Goal: Task Accomplishment & Management: Manage account settings

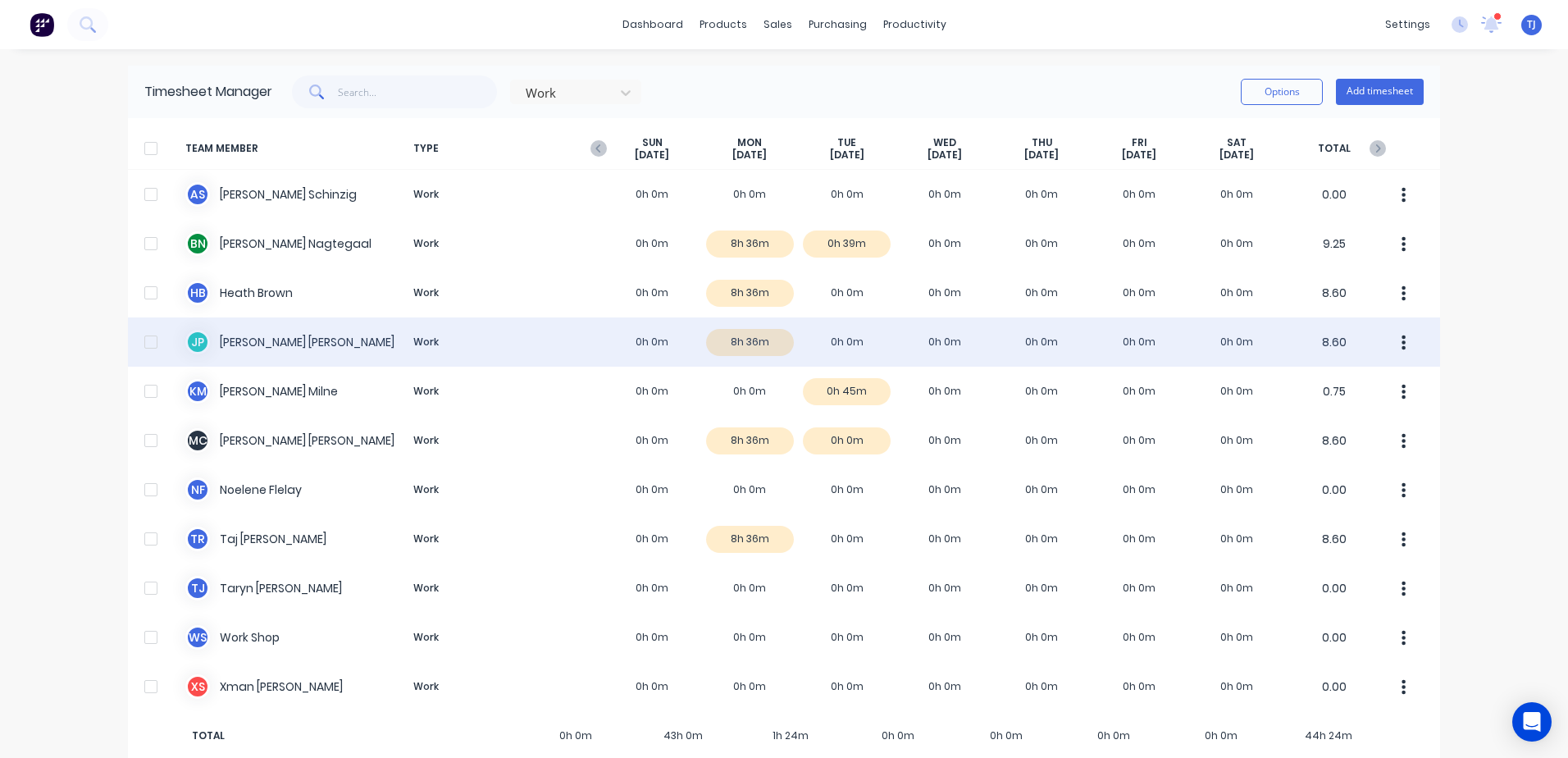
click at [296, 336] on div "[PERSON_NAME] Work 0h 0m 8h 36m 0h 0m 0h 0m 0h 0m 0h 0m 0h 0m 8.60" at bounding box center [784, 342] width 1312 height 49
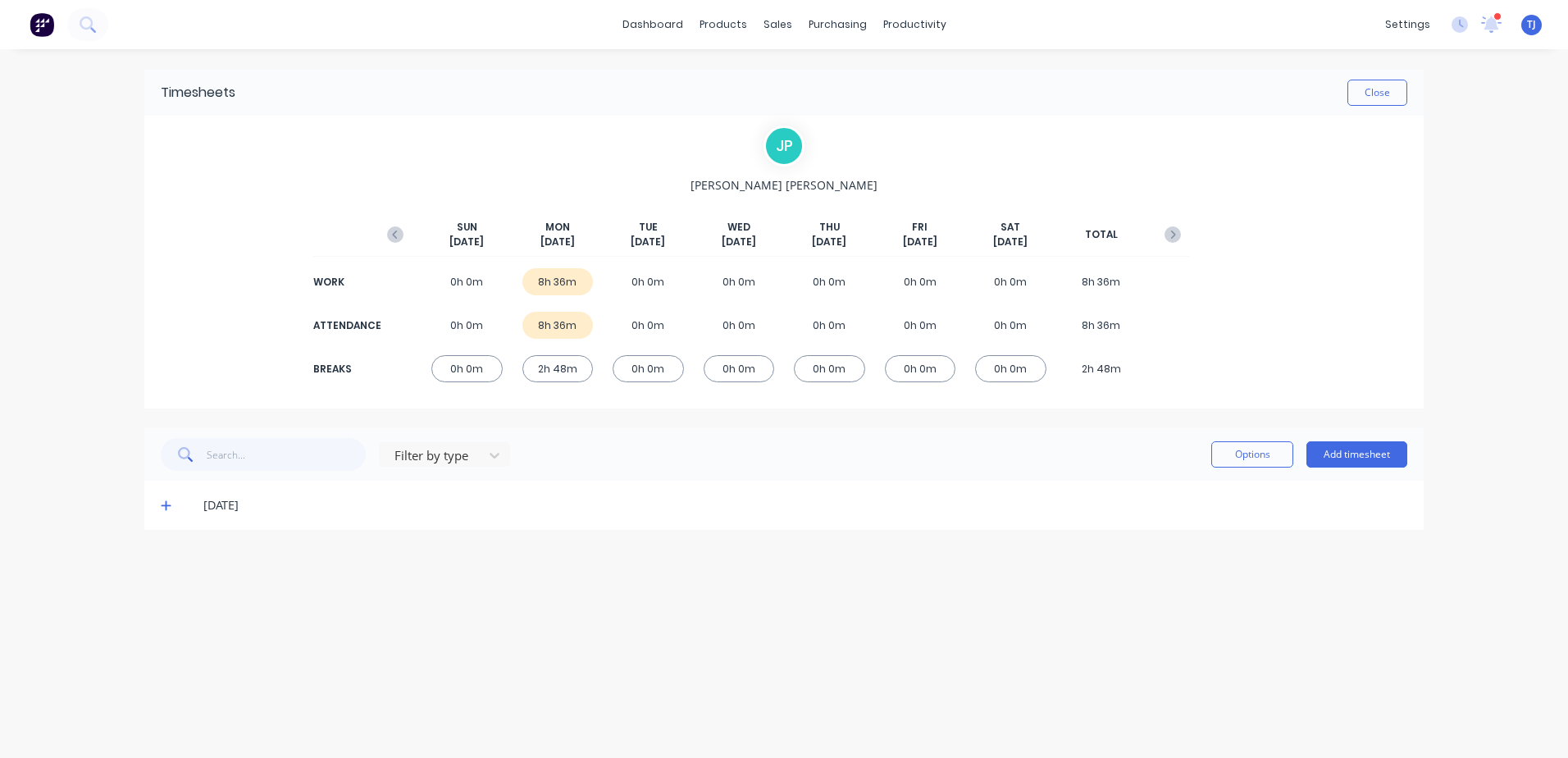
click at [166, 505] on icon at bounding box center [165, 506] width 10 height 10
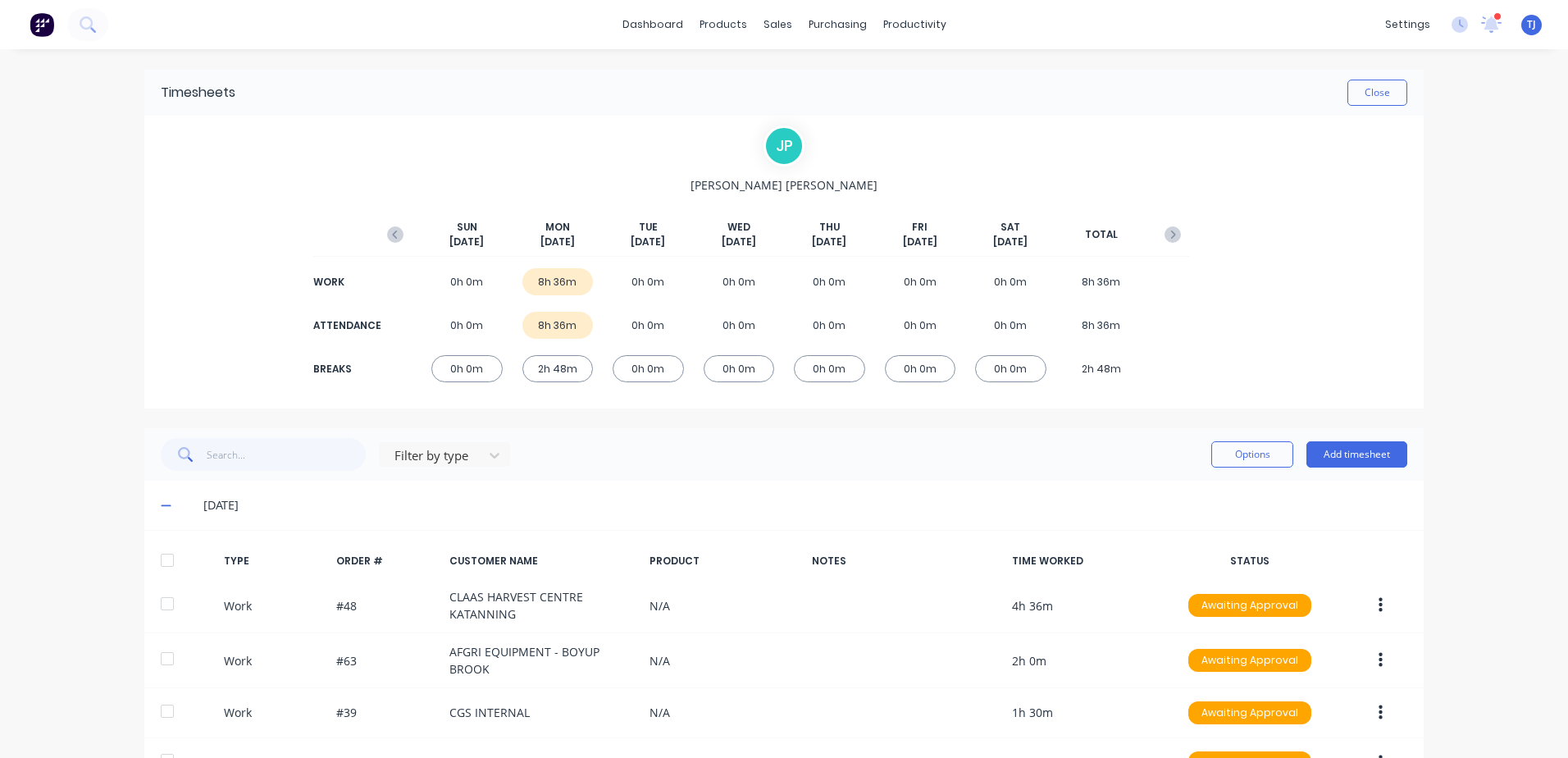
scroll to position [137, 0]
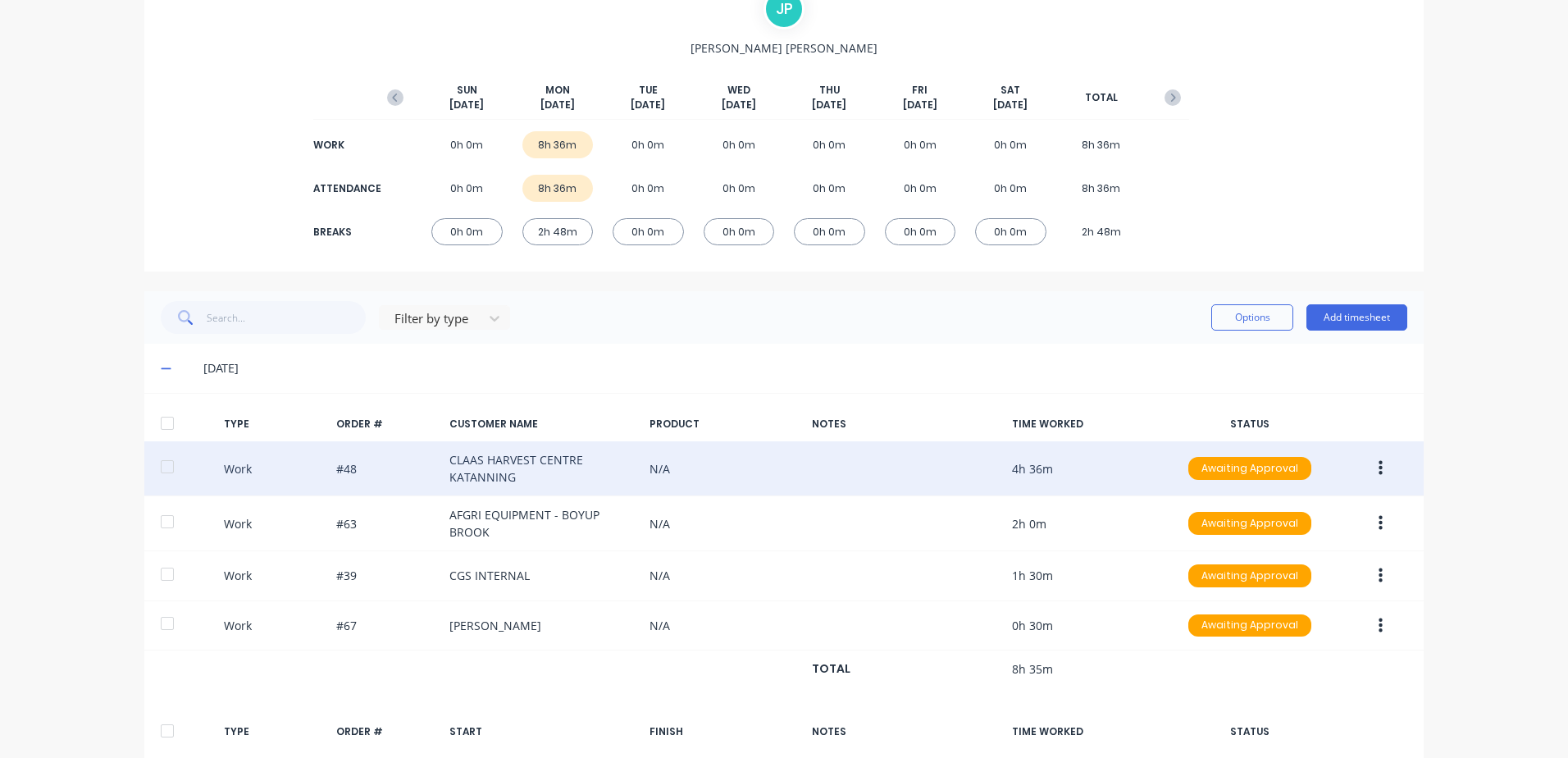
click at [489, 470] on div "Work #48 CLAAS HARVEST CENTRE KATANNING N/A 4h 36m Awaiting Approval" at bounding box center [784, 468] width 1279 height 55
click at [486, 470] on div "Work #48 CLAAS HARVEST CENTRE KATANNING N/A 4h 36m Awaiting Approval" at bounding box center [784, 468] width 1279 height 55
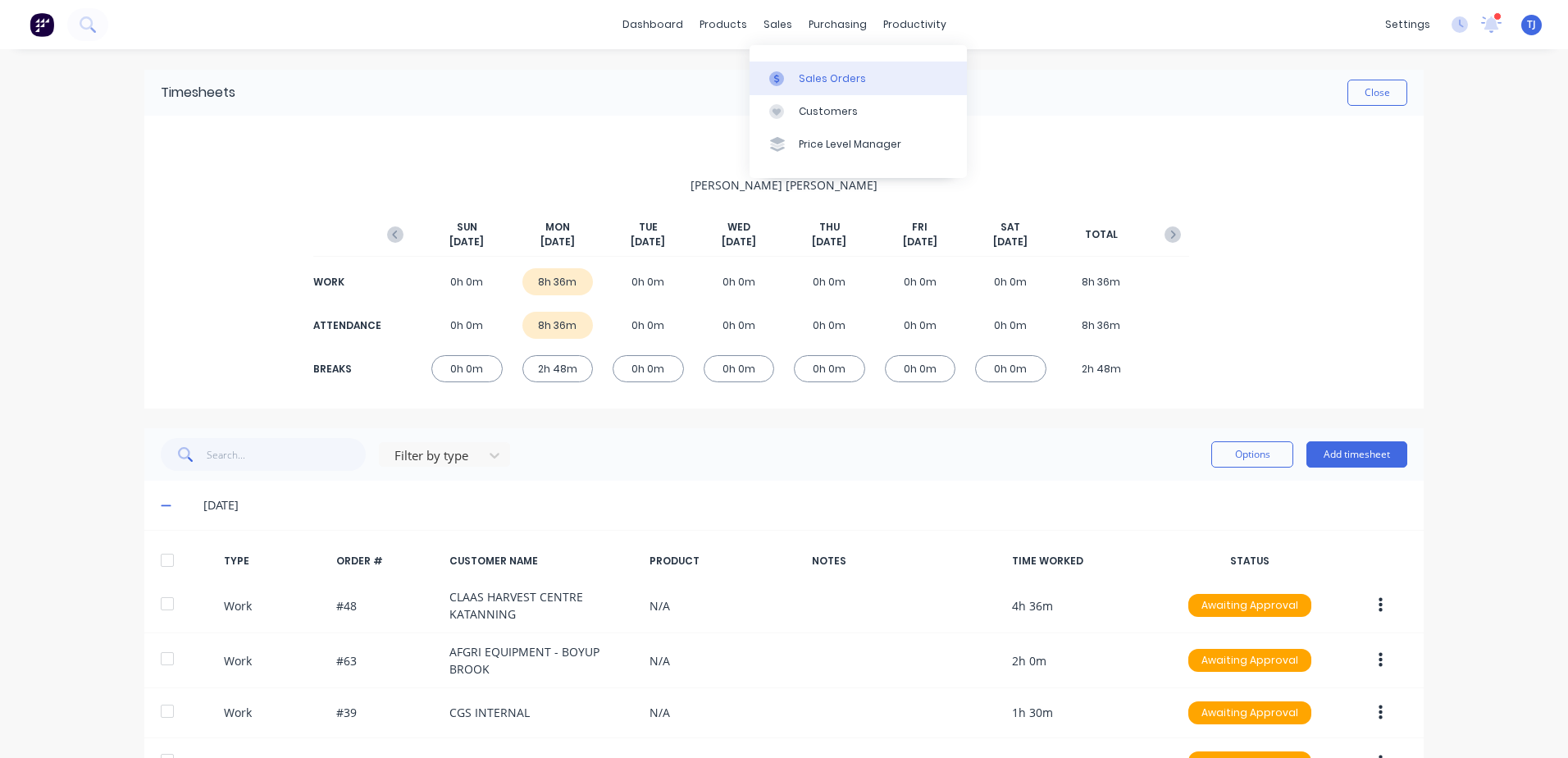
click at [805, 79] on div "Sales Orders" at bounding box center [832, 78] width 67 height 15
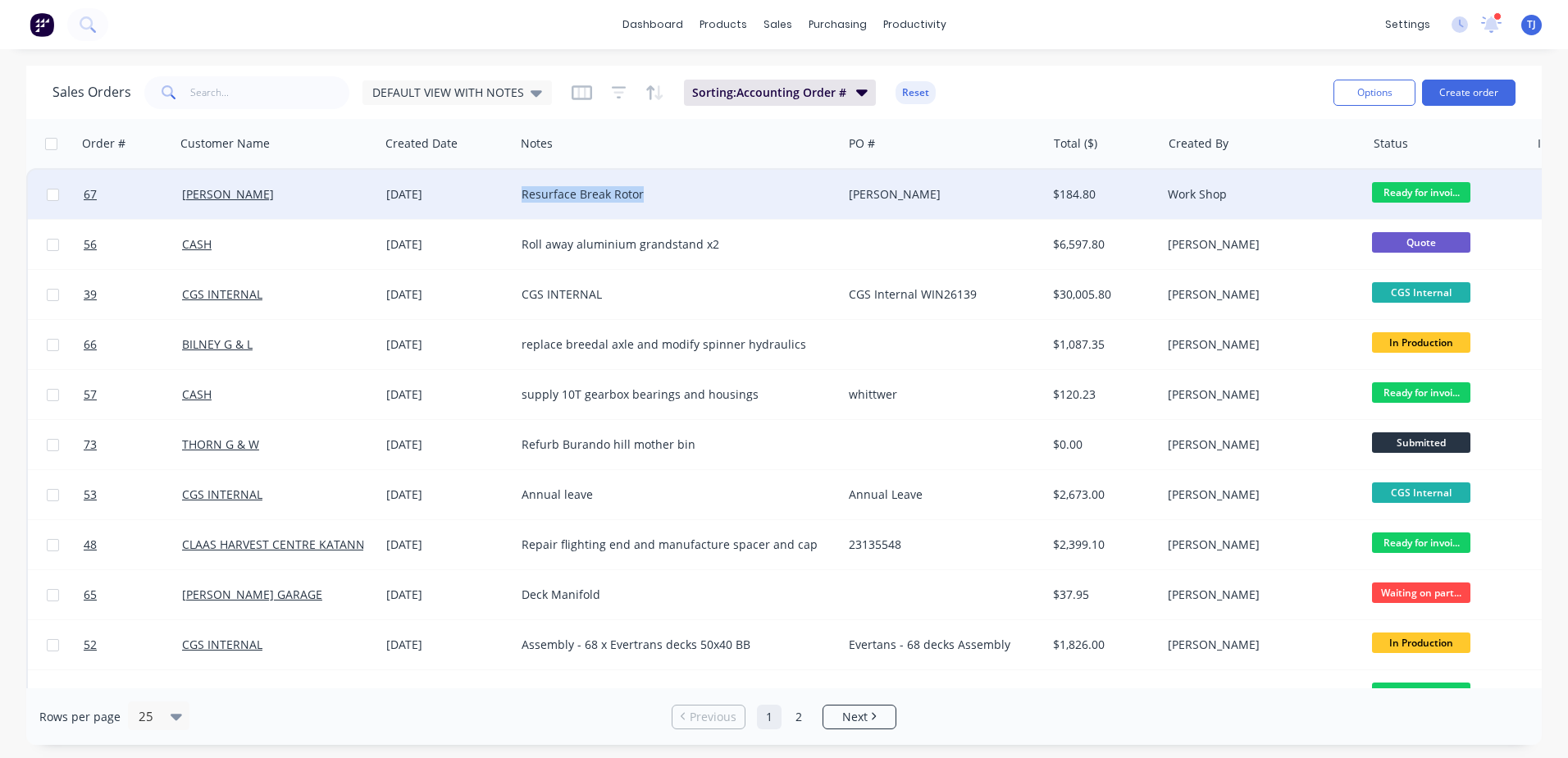
drag, startPoint x: 656, startPoint y: 191, endPoint x: 521, endPoint y: 191, distance: 135.0
click at [521, 191] on div "Resurface Break Rotor" at bounding box center [670, 194] width 298 height 17
click at [597, 202] on div "Resurface Break Rotor" at bounding box center [678, 195] width 327 height 49
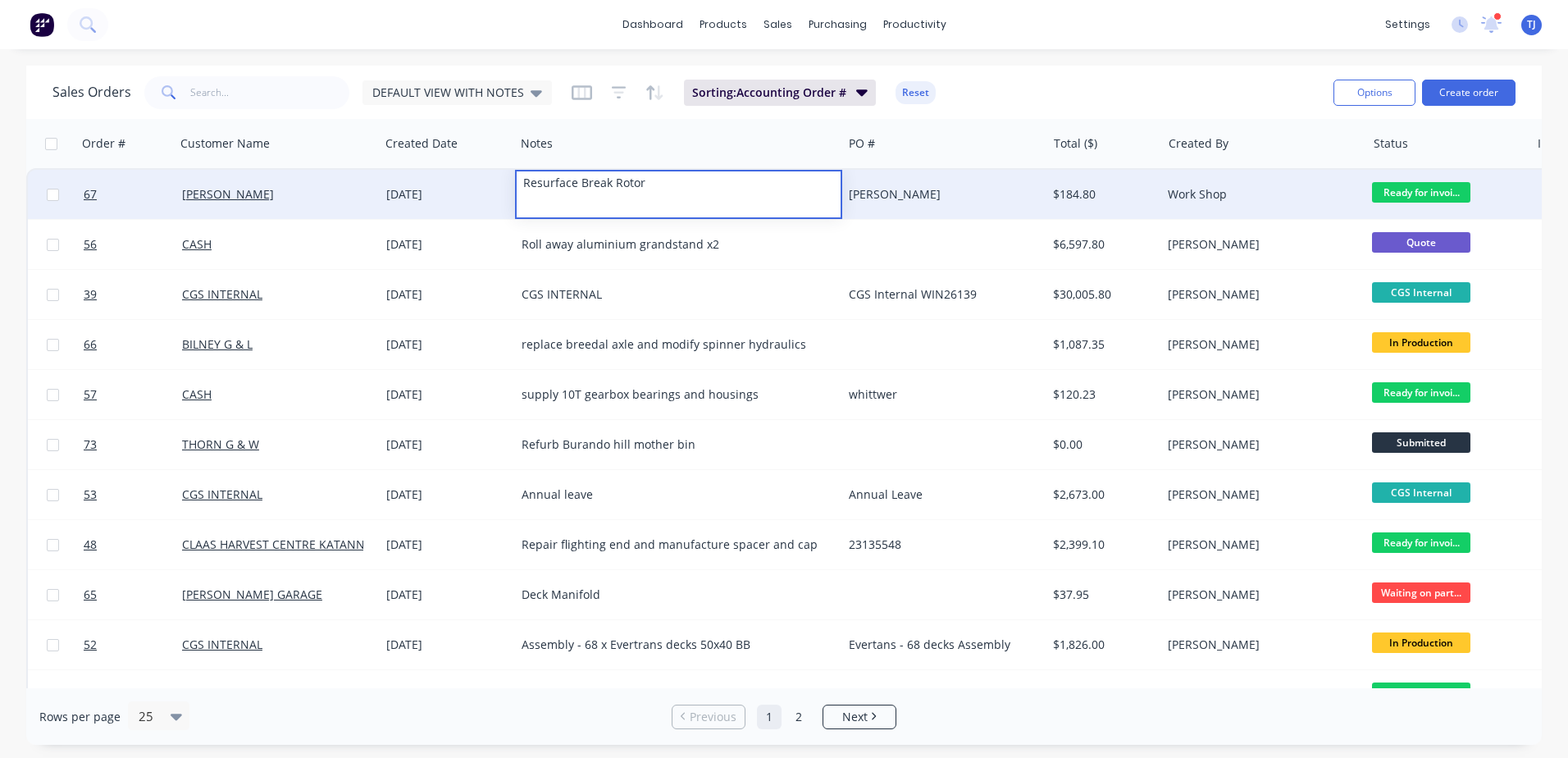
click at [445, 192] on div "[DATE]" at bounding box center [447, 194] width 122 height 17
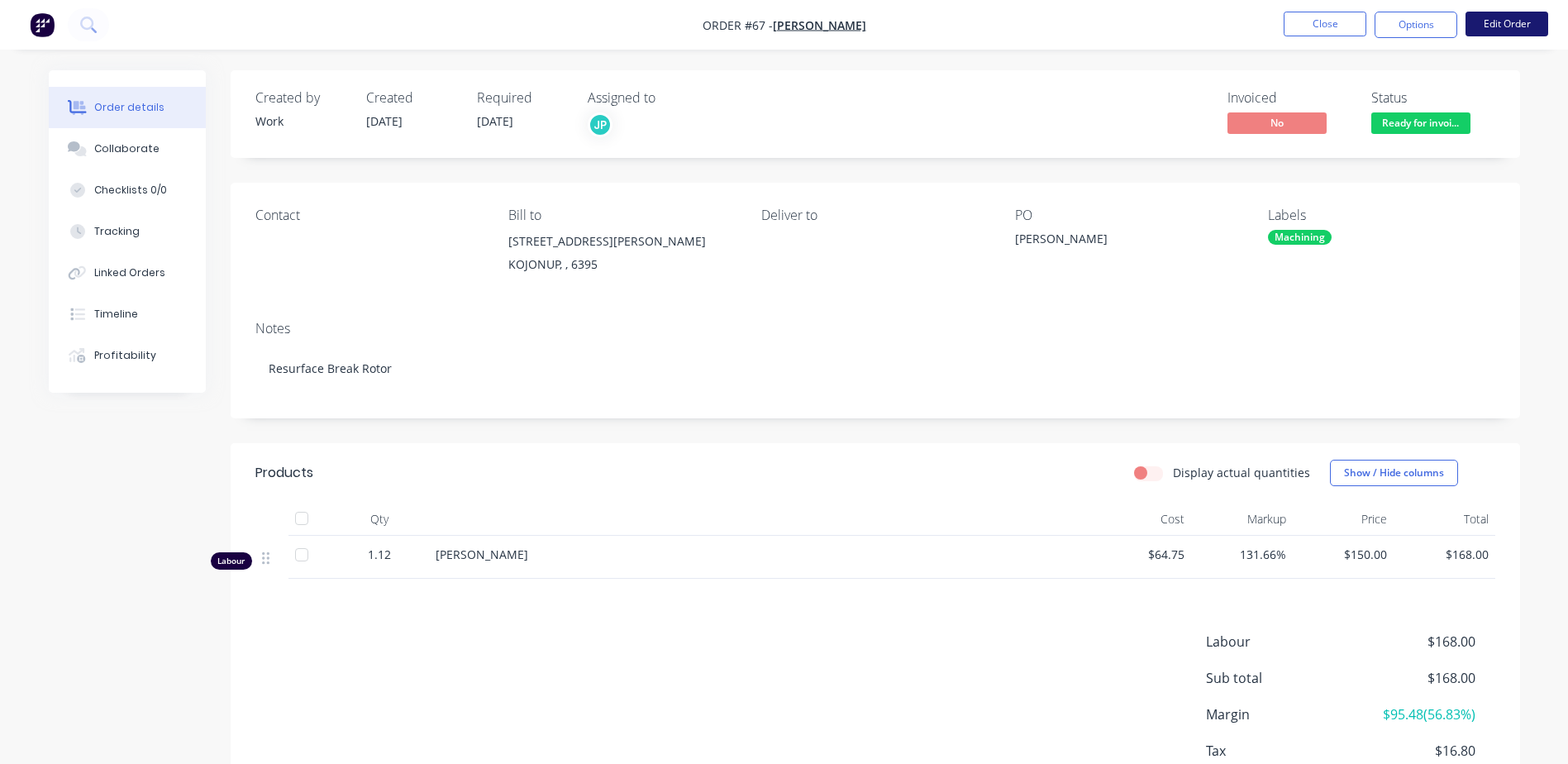
click at [1523, 17] on button "Edit Order" at bounding box center [1507, 24] width 83 height 25
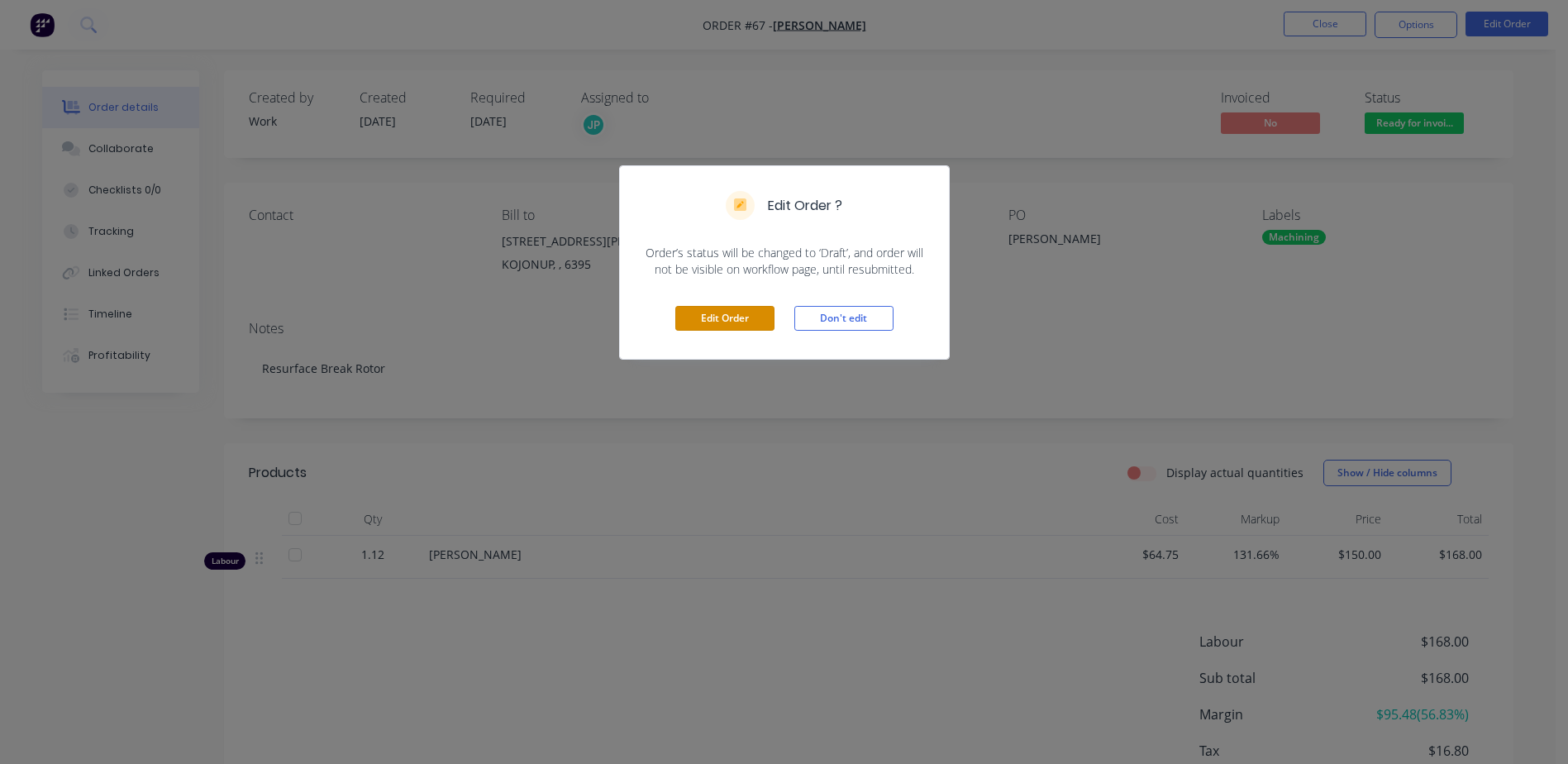
click at [740, 323] on button "Edit Order" at bounding box center [724, 317] width 100 height 25
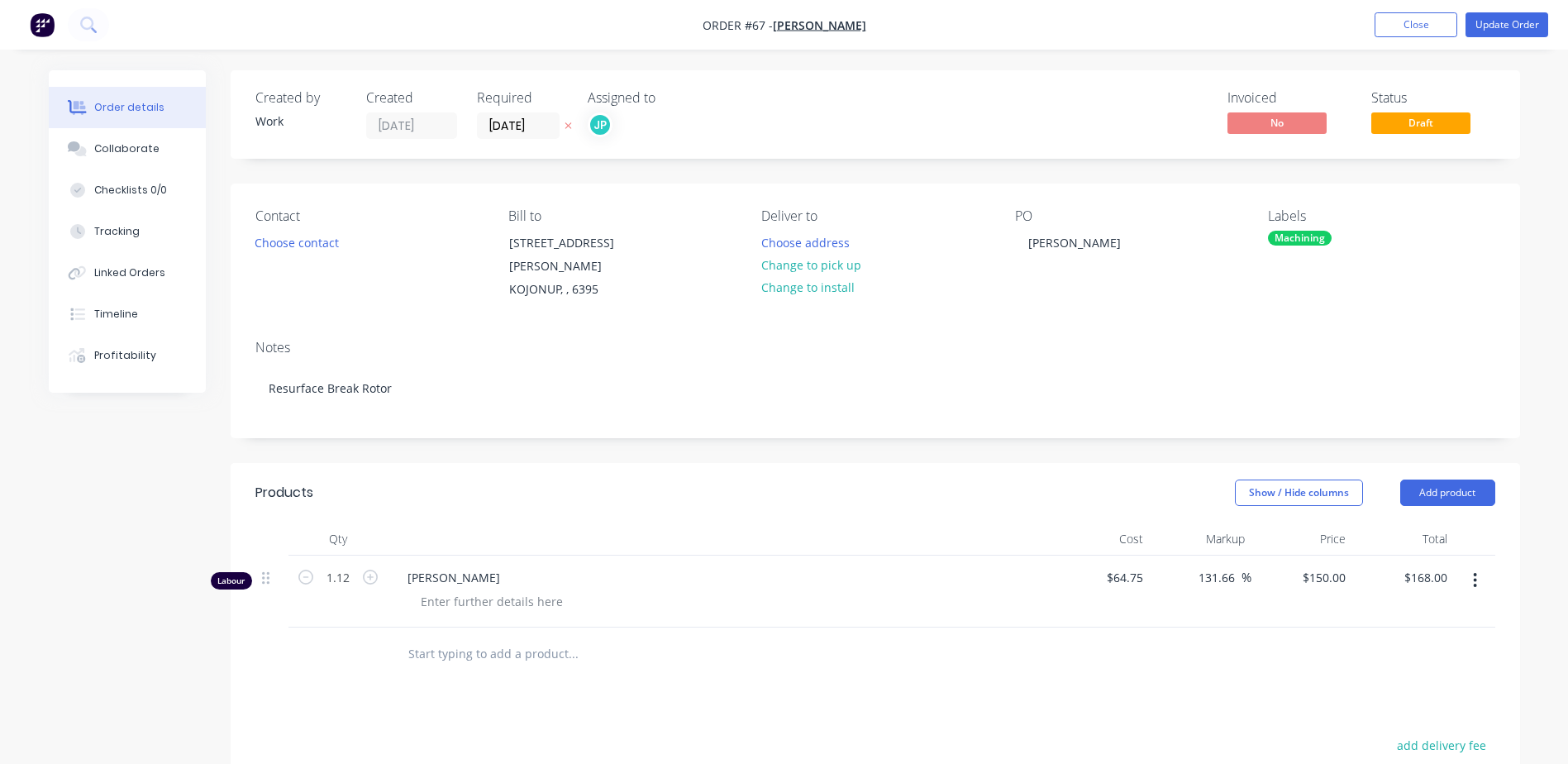
click at [1045, 260] on div "[PERSON_NAME]" at bounding box center [1128, 254] width 227 height 94
click at [1047, 260] on div "[PERSON_NAME]" at bounding box center [1128, 254] width 227 height 94
click at [1076, 238] on div "[PERSON_NAME]" at bounding box center [1074, 243] width 119 height 24
drag, startPoint x: 1428, startPoint y: 31, endPoint x: 1408, endPoint y: 24, distance: 21.2
click at [1428, 31] on button "Close" at bounding box center [1416, 25] width 83 height 25
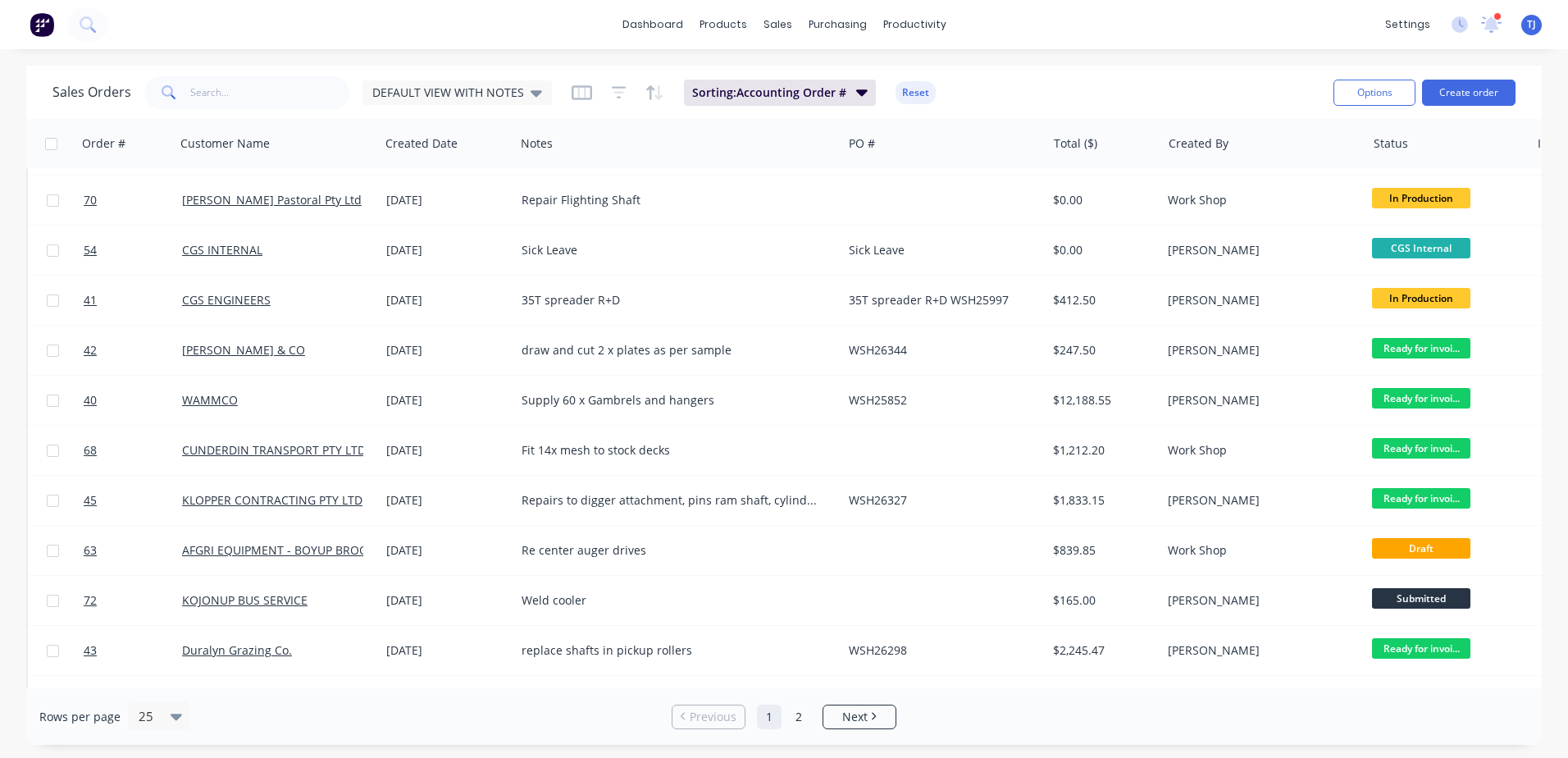
scroll to position [684, 0]
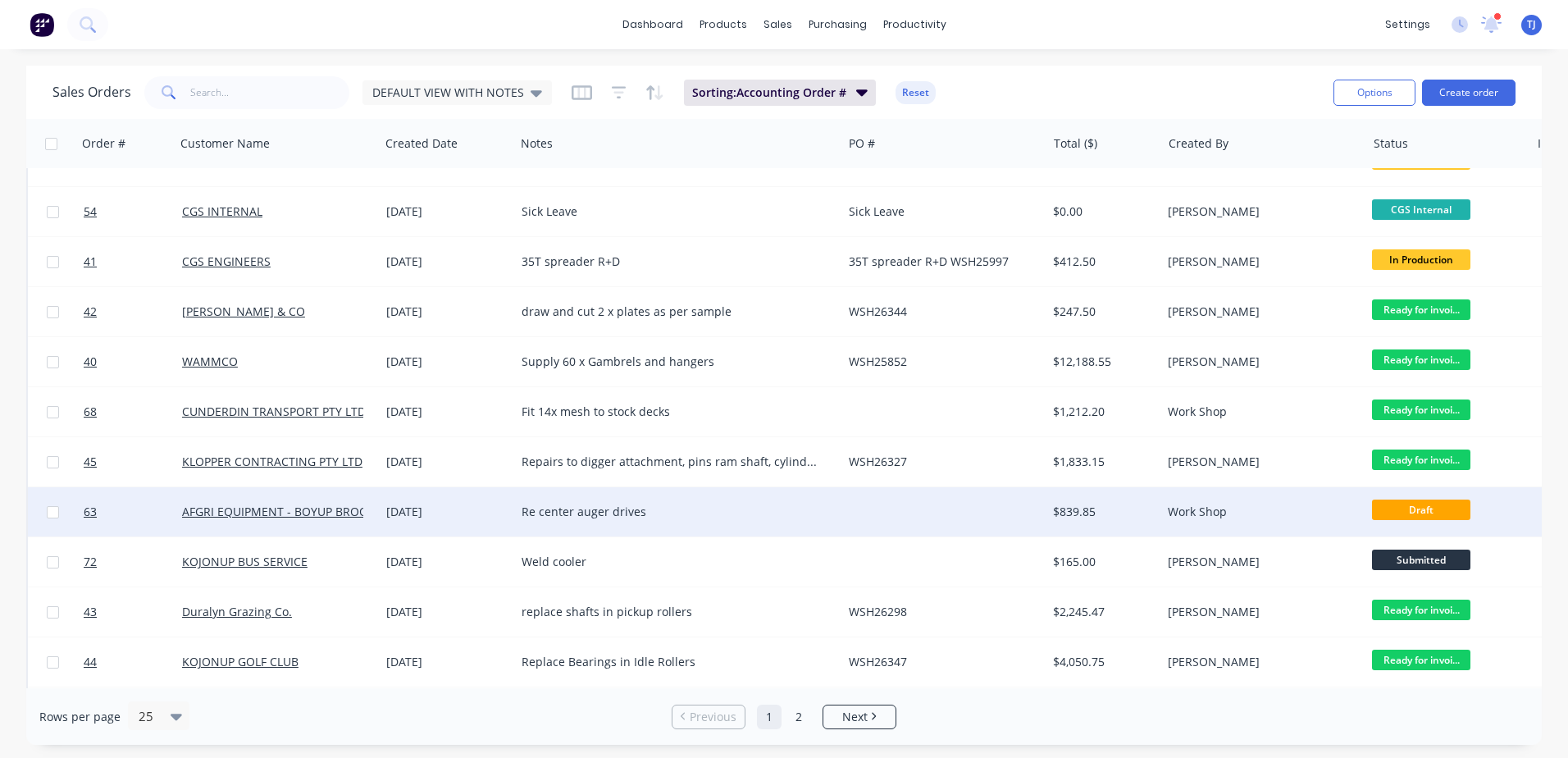
click at [538, 506] on div "Re center auger drives" at bounding box center [670, 512] width 298 height 17
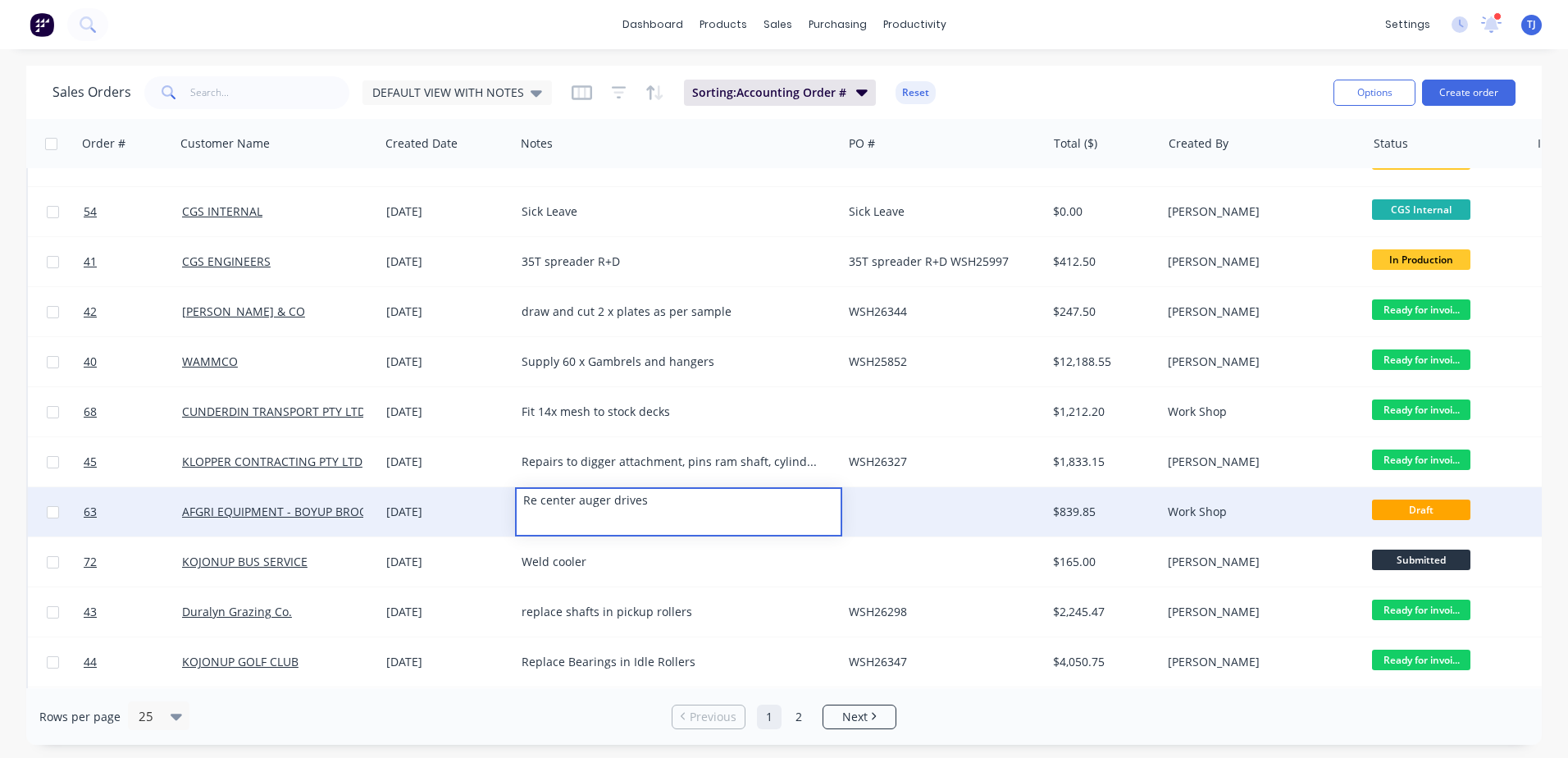
click at [466, 505] on div "[DATE]" at bounding box center [447, 512] width 122 height 17
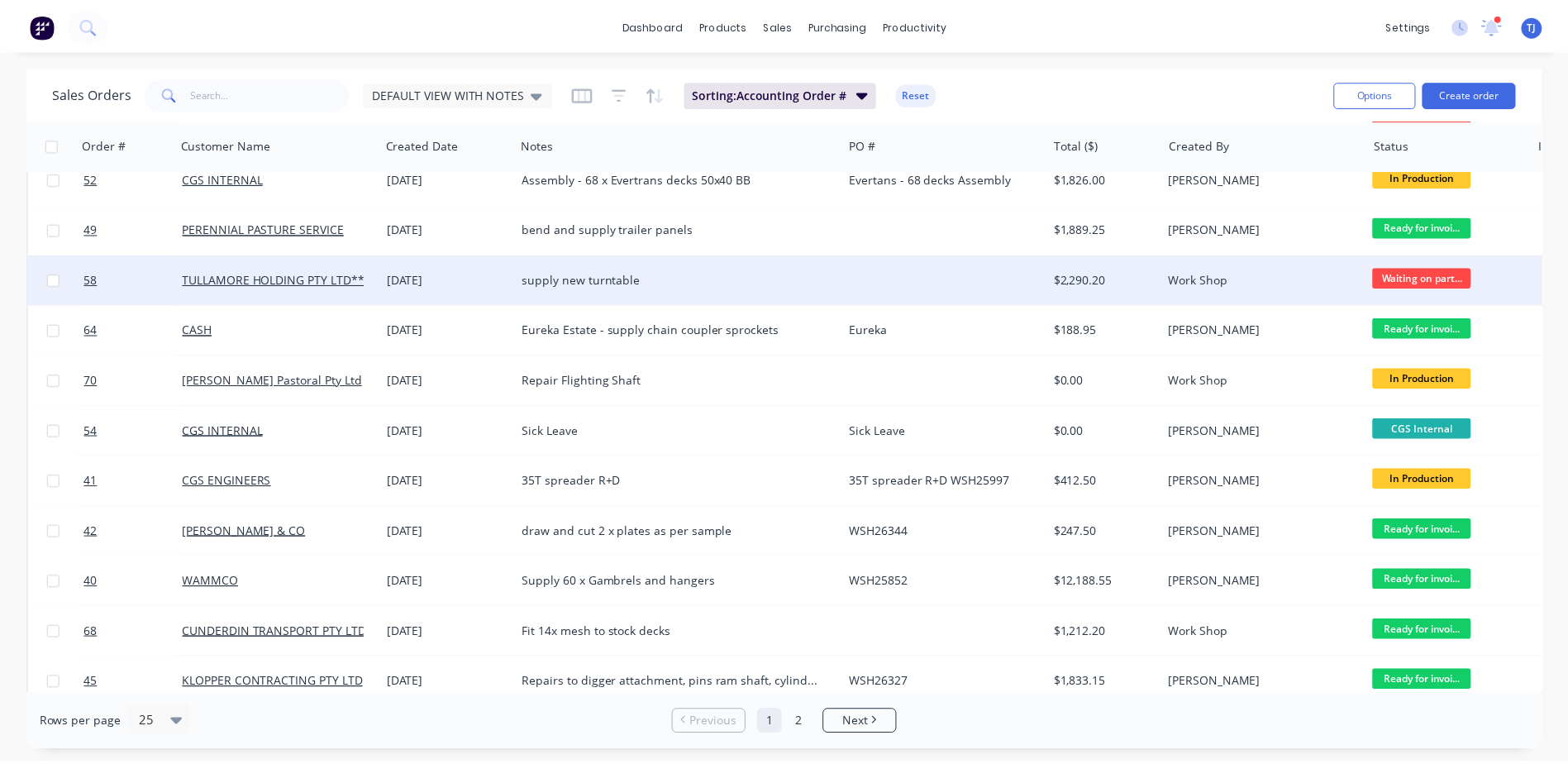
scroll to position [689, 0]
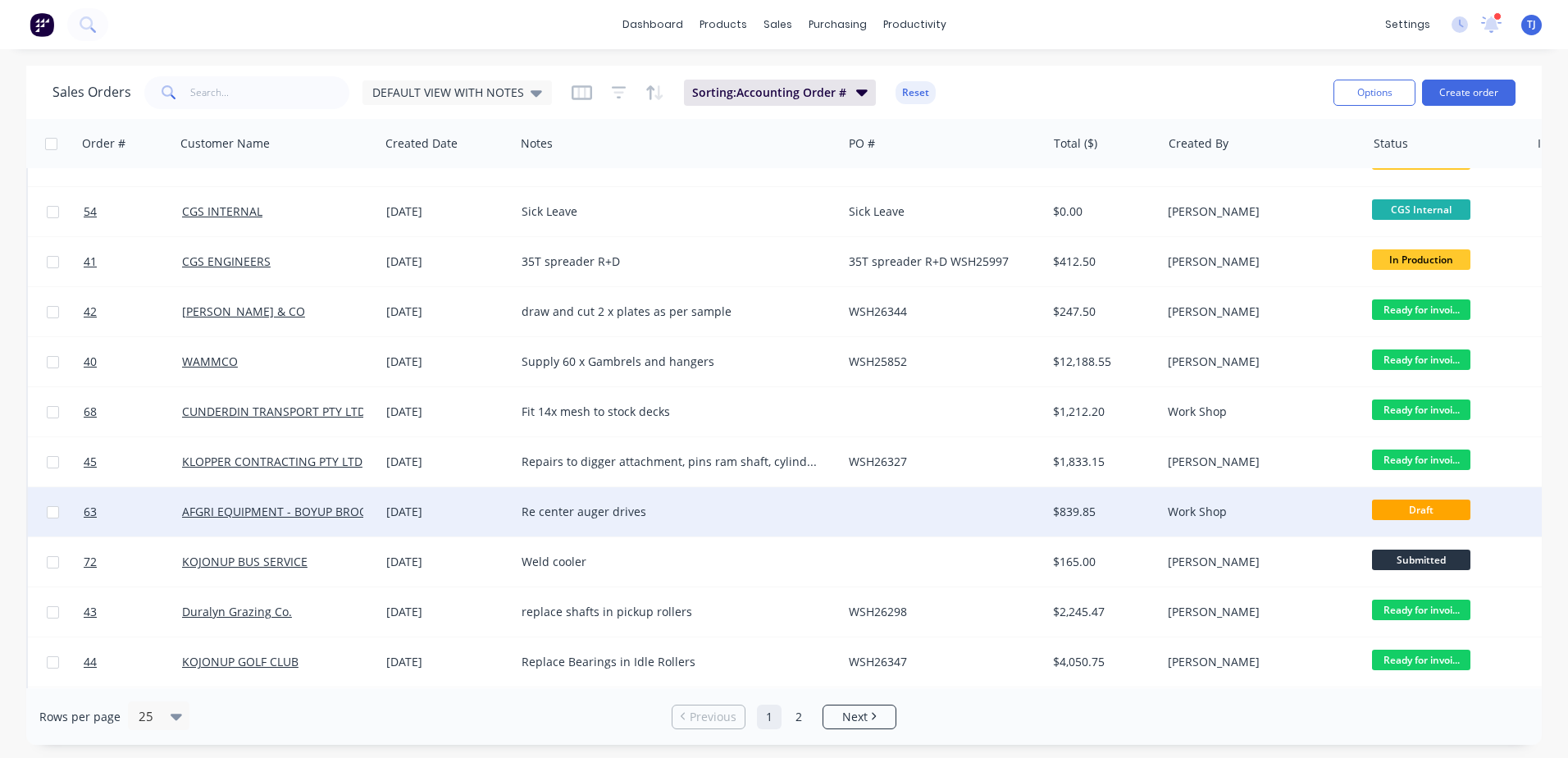
click at [408, 508] on div "[DATE]" at bounding box center [447, 512] width 122 height 17
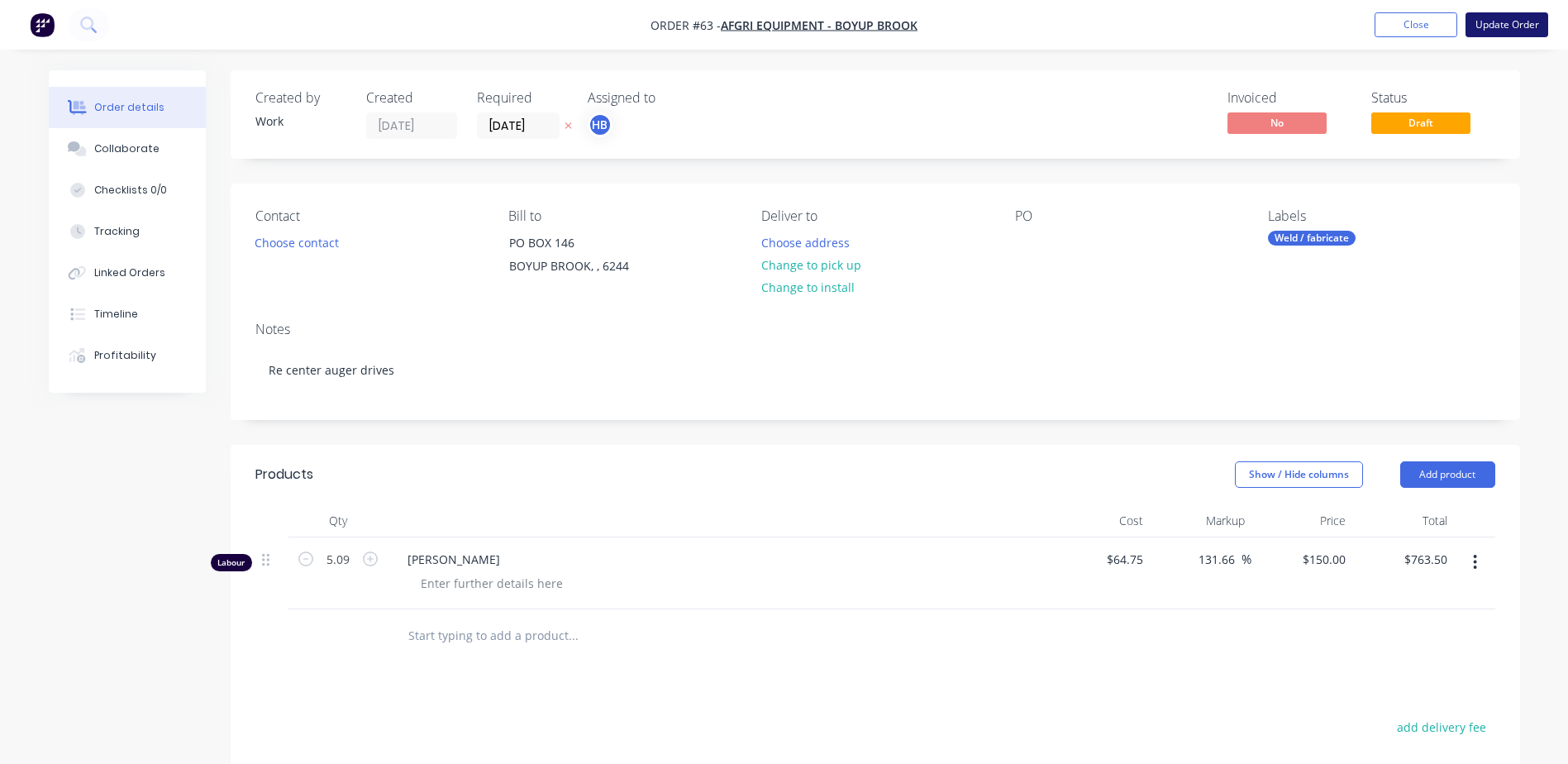
click at [1491, 22] on button "Update Order" at bounding box center [1507, 25] width 83 height 25
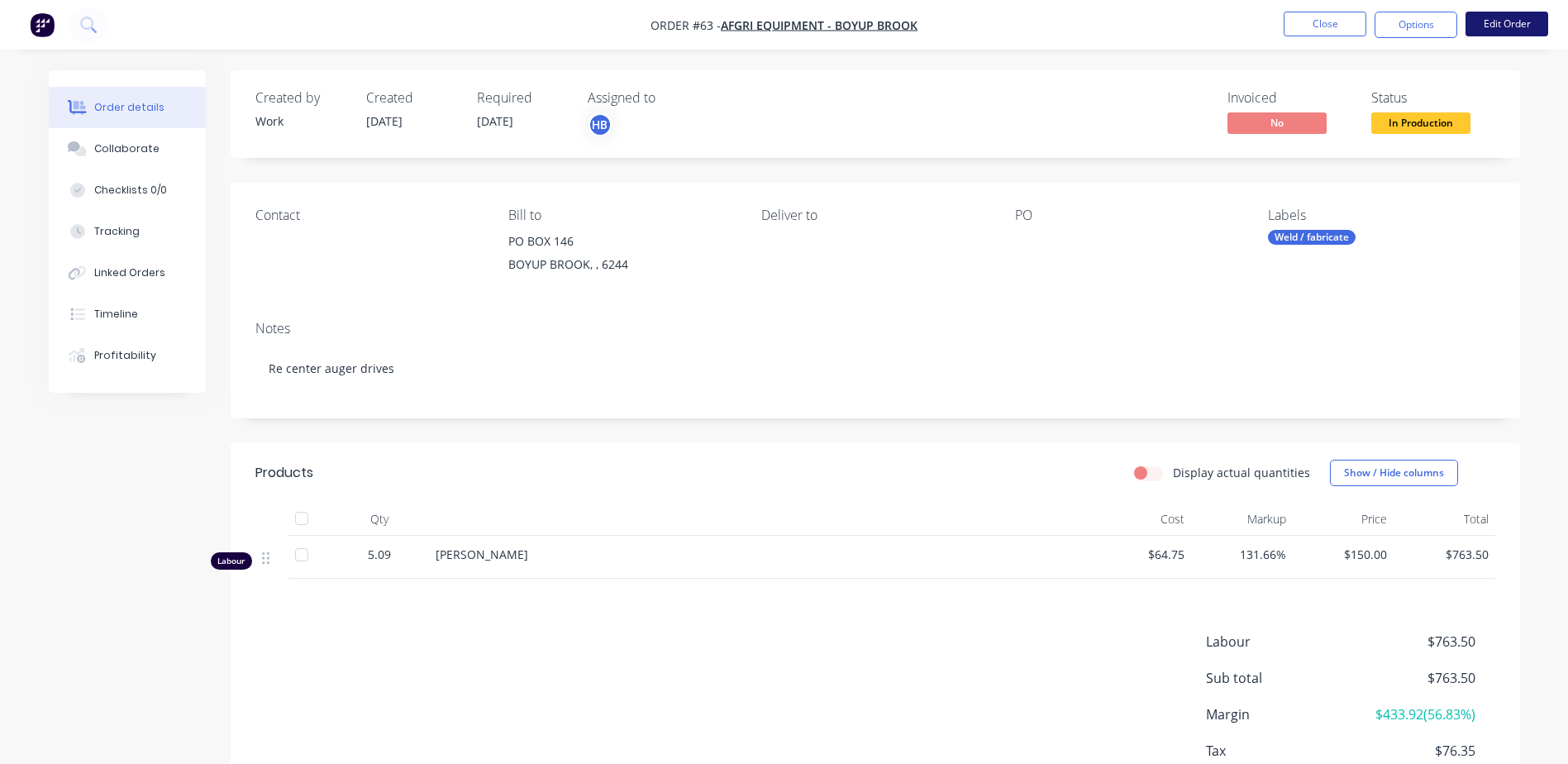
click at [1502, 16] on button "Edit Order" at bounding box center [1507, 24] width 83 height 25
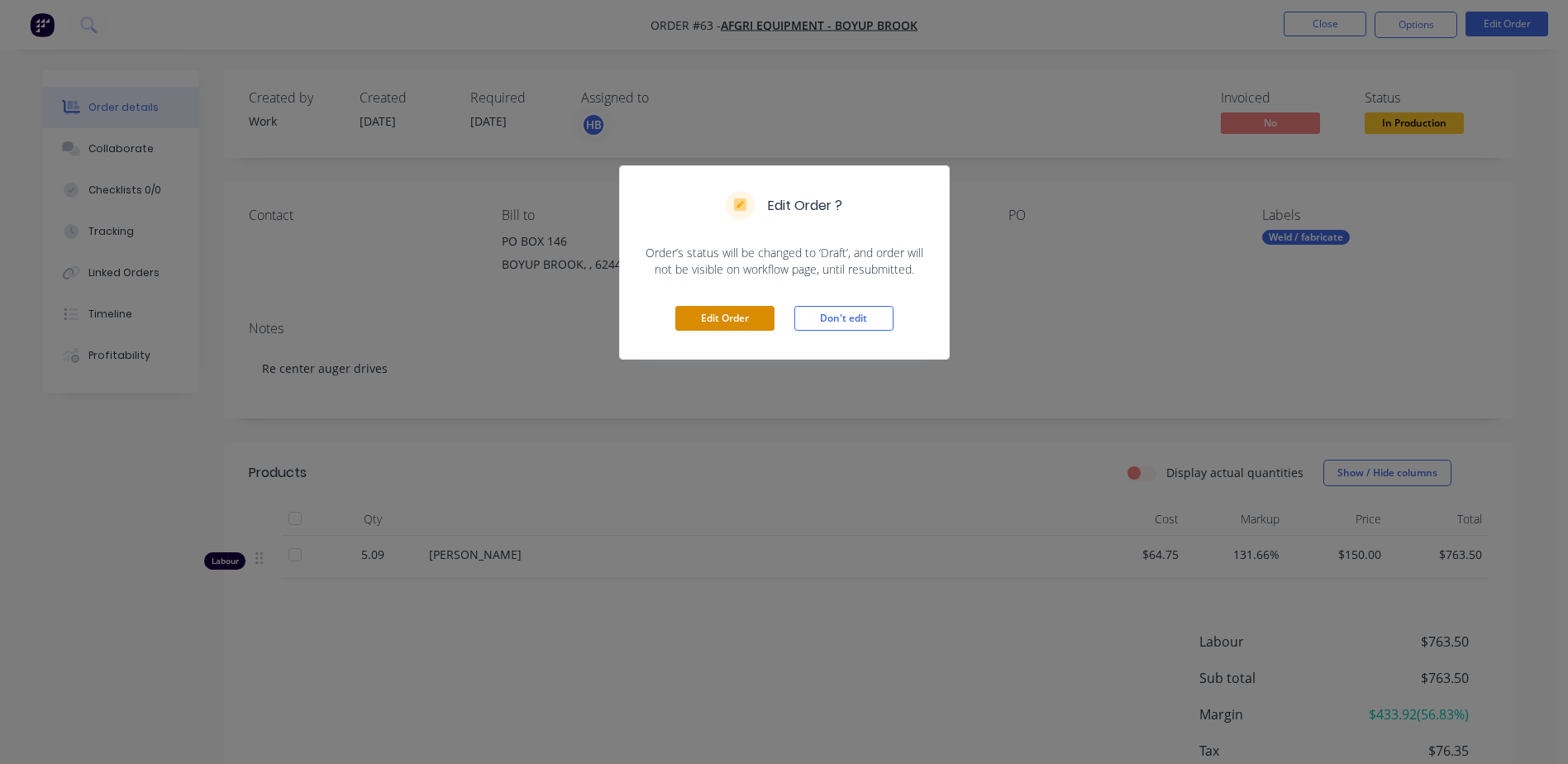
click at [739, 313] on button "Edit Order" at bounding box center [724, 317] width 100 height 25
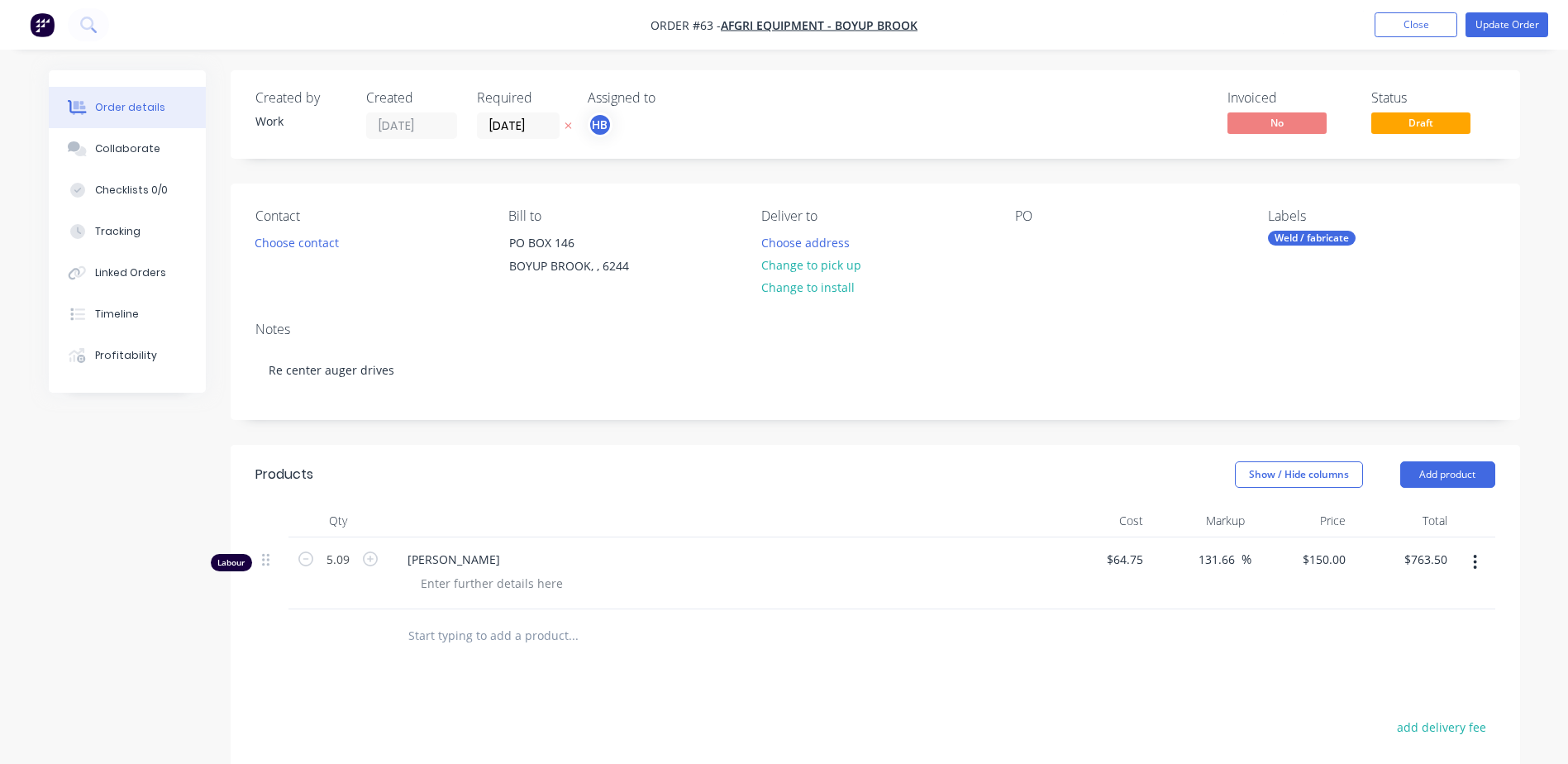
click at [1013, 254] on div "Contact Choose contact [PERSON_NAME] to PO BOX [GEOGRAPHIC_DATA] Deliver to Cho…" at bounding box center [875, 245] width 1289 height 125
click at [1043, 238] on div "PO" at bounding box center [1128, 245] width 227 height 75
click at [1021, 240] on div at bounding box center [1028, 243] width 27 height 24
click at [1389, 29] on button "Close" at bounding box center [1416, 25] width 83 height 25
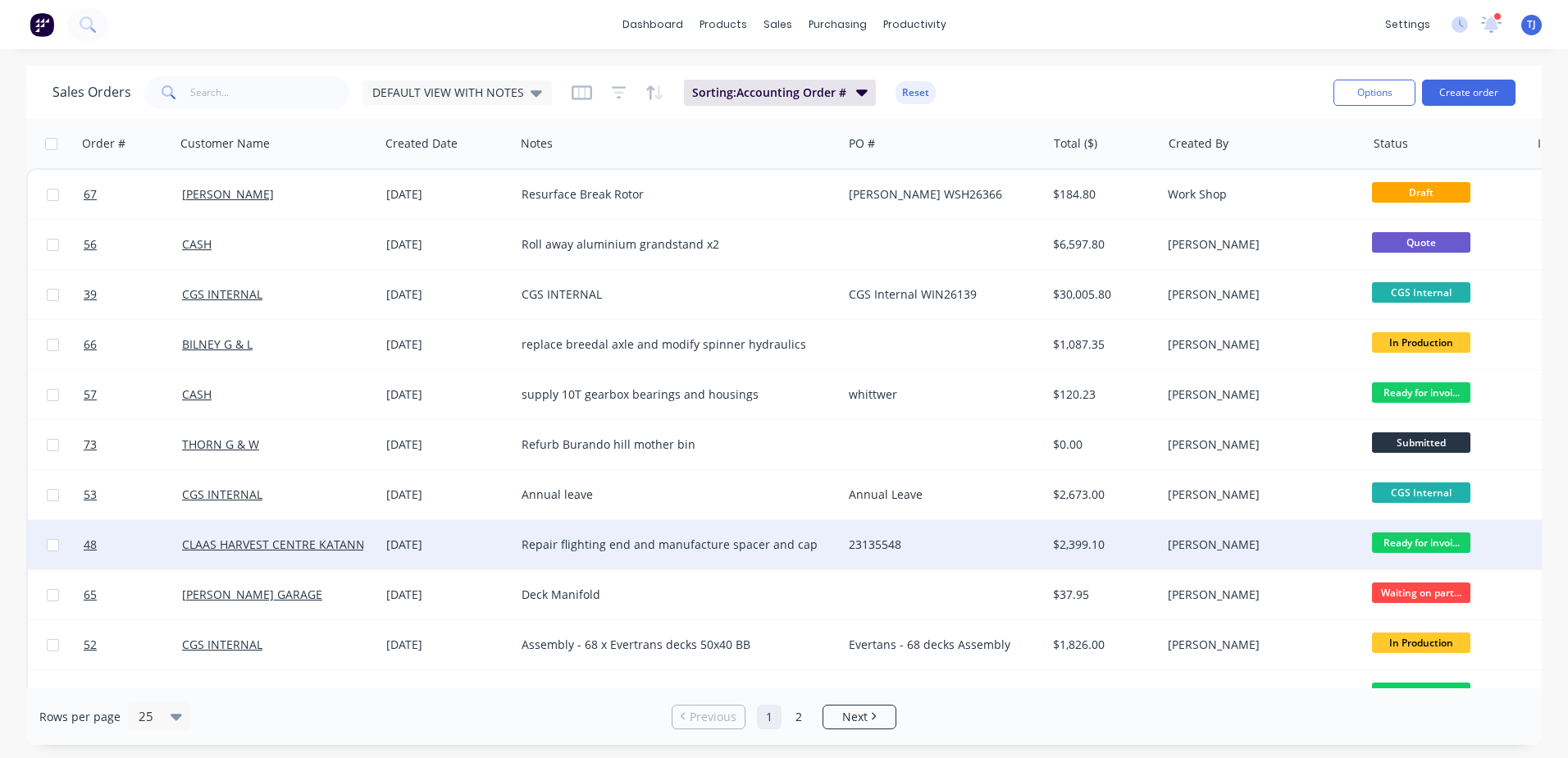
click at [610, 542] on div "Repair flighting end and manufacture spacer and cap" at bounding box center [670, 545] width 298 height 17
click at [417, 543] on div "[DATE]" at bounding box center [447, 545] width 122 height 17
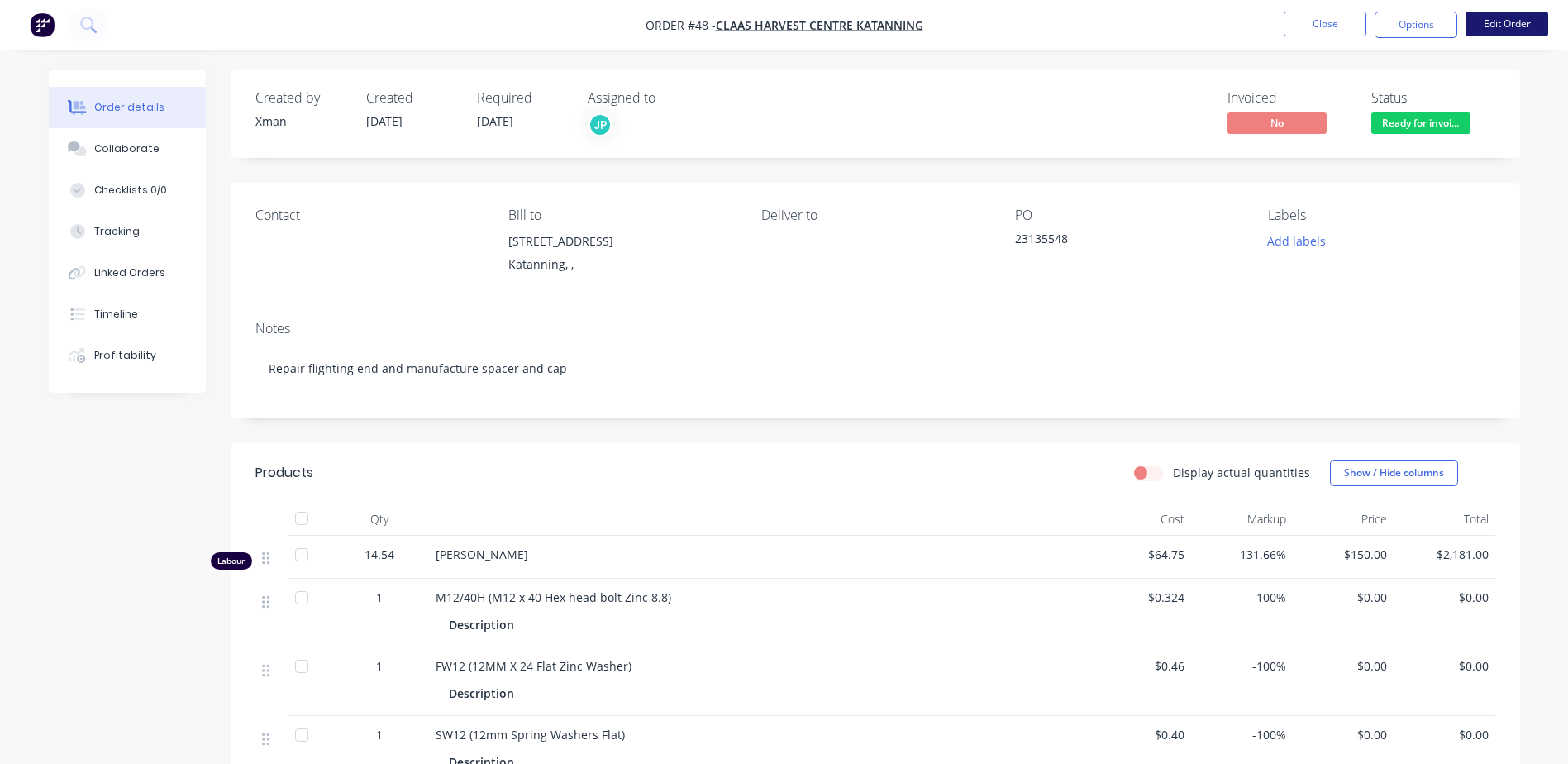
click at [1504, 17] on button "Edit Order" at bounding box center [1507, 24] width 83 height 25
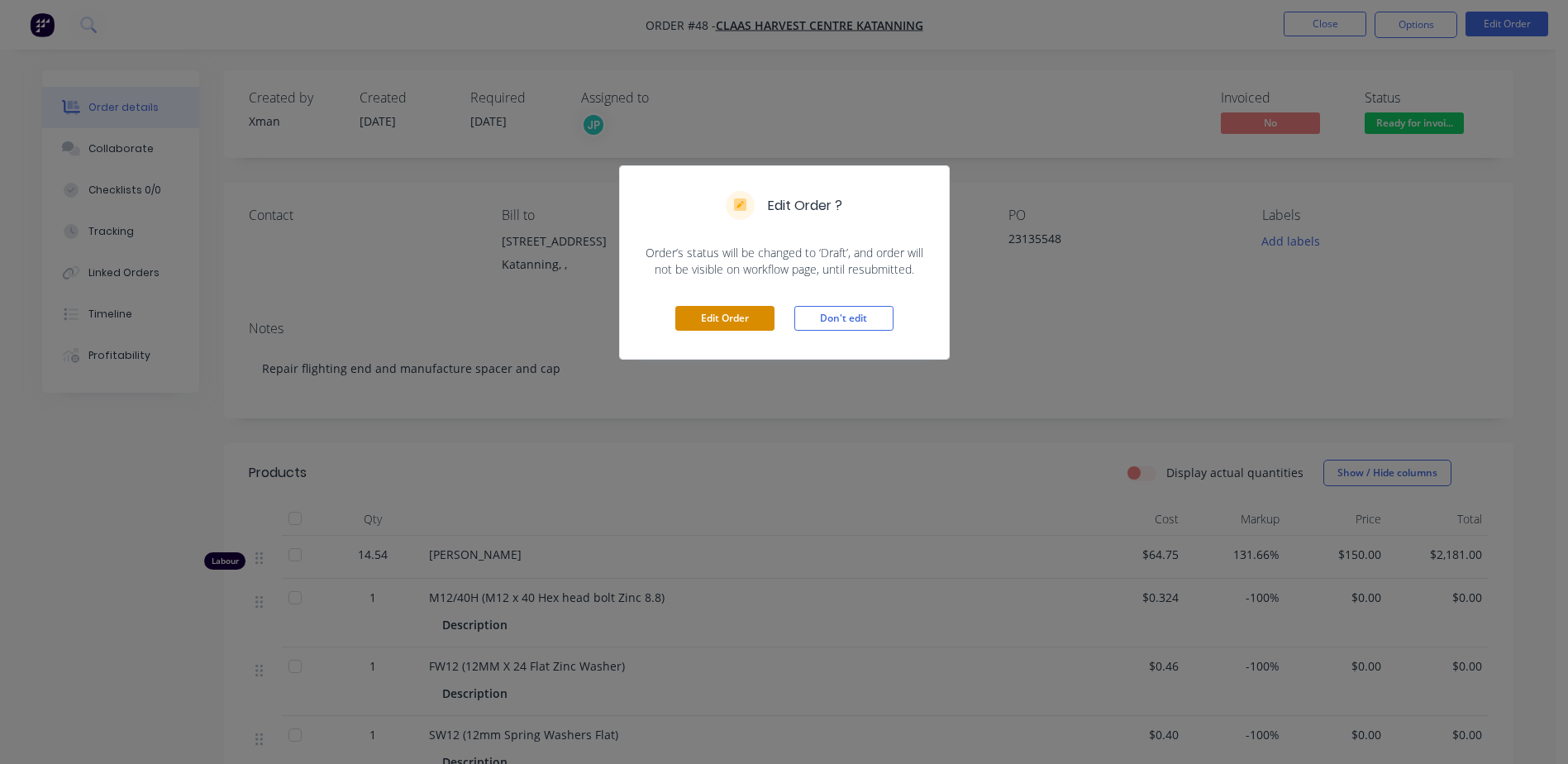
click at [725, 313] on button "Edit Order" at bounding box center [724, 317] width 100 height 25
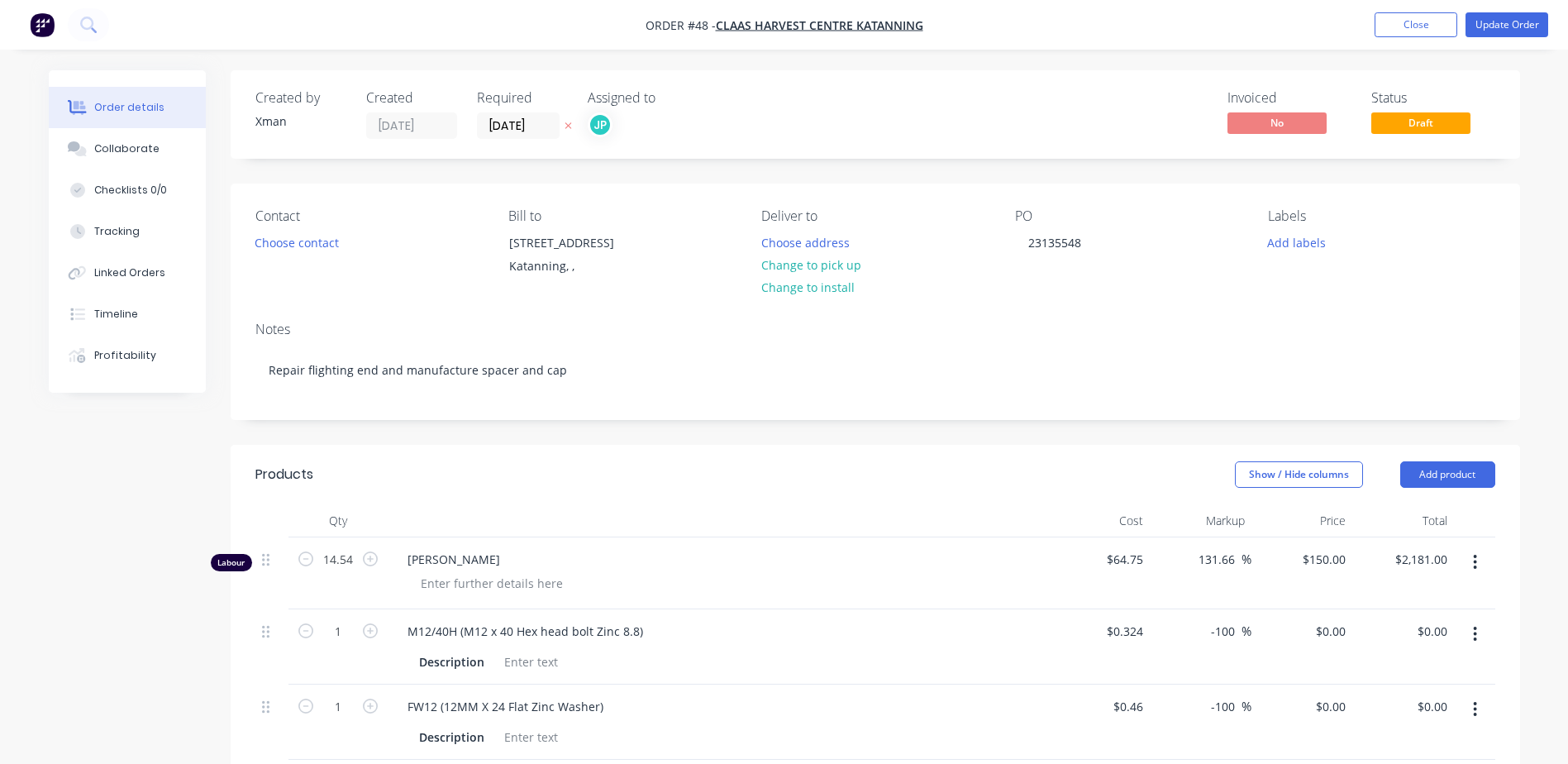
click at [1072, 265] on div "PO 23135548" at bounding box center [1128, 245] width 227 height 75
click at [1051, 258] on div "PO 23135548" at bounding box center [1128, 245] width 227 height 75
click at [1054, 255] on div "PO 23135548" at bounding box center [1128, 245] width 227 height 75
click at [1082, 239] on div "23135548" at bounding box center [1055, 243] width 80 height 24
drag, startPoint x: 1448, startPoint y: 271, endPoint x: 1453, endPoint y: 209, distance: 62.2
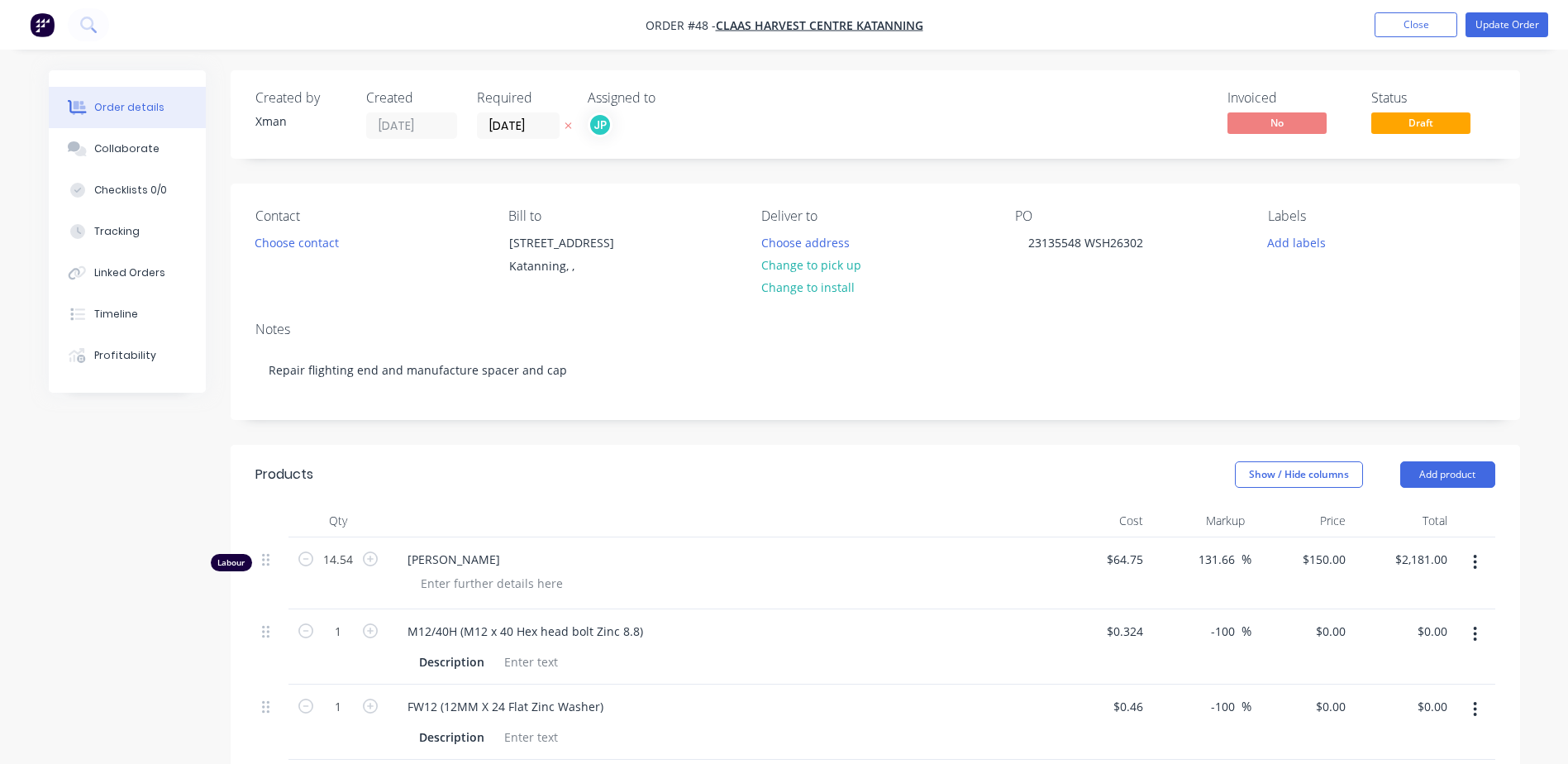
click at [1447, 271] on div "Labels Add labels" at bounding box center [1382, 245] width 227 height 75
click at [1398, 23] on button "Close" at bounding box center [1416, 25] width 83 height 25
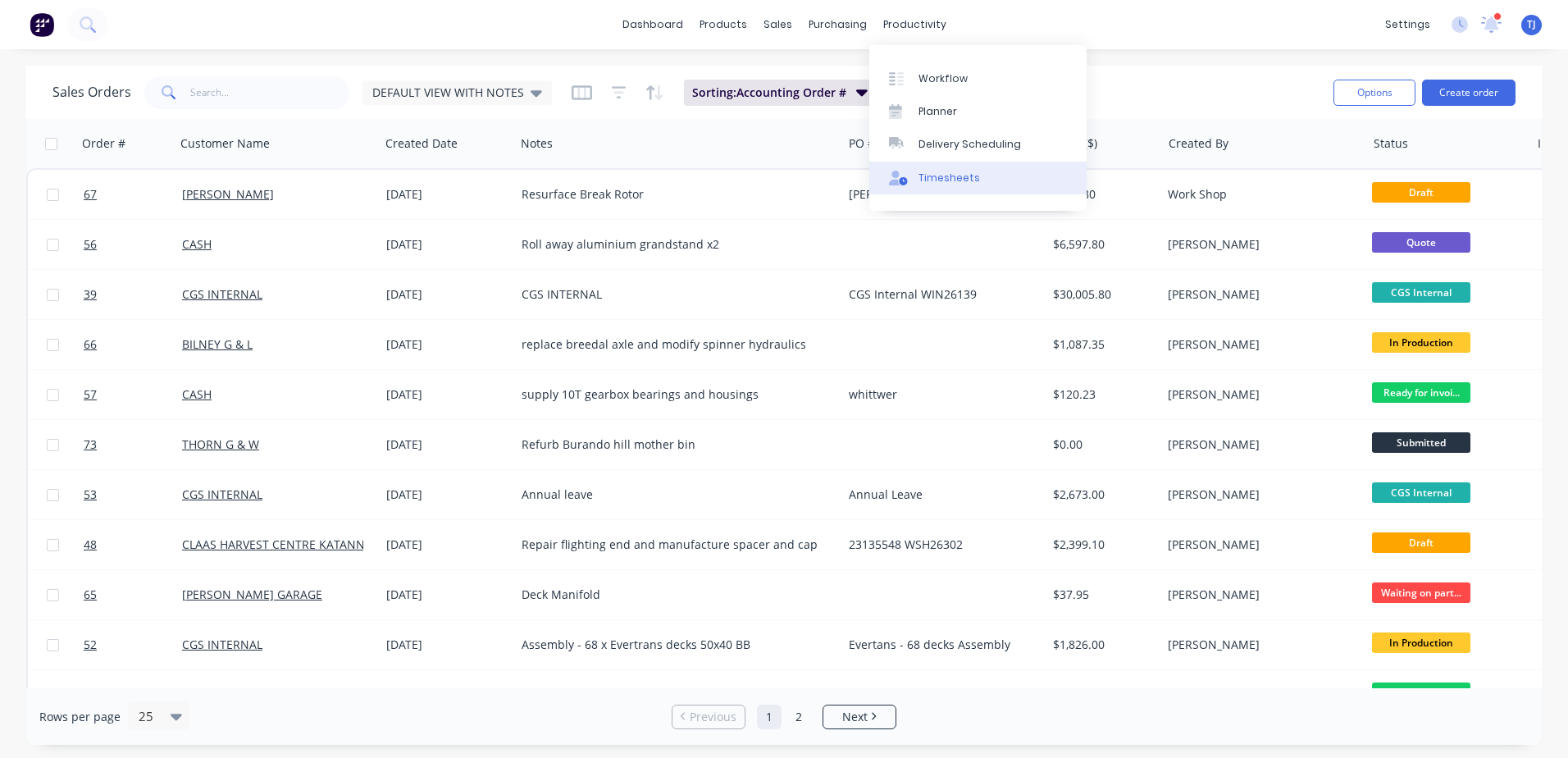
click at [935, 167] on link "Timesheets" at bounding box center [978, 178] width 217 height 33
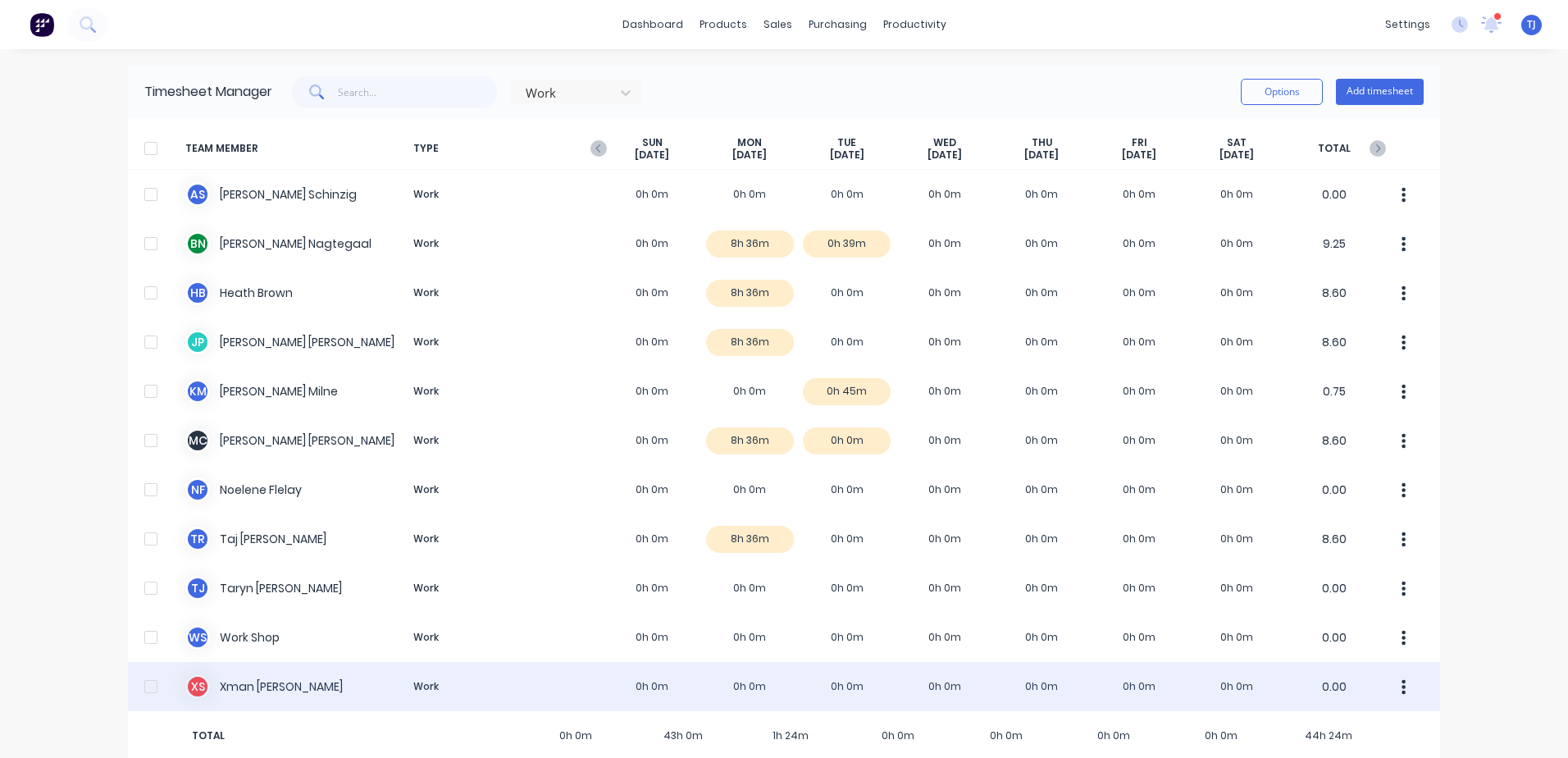
click at [246, 685] on div "X S [PERSON_NAME] Work 0h 0m 0h 0m 0h 0m 0h 0m 0h 0m 0h 0m 0h 0m 0.00" at bounding box center [784, 687] width 1312 height 49
